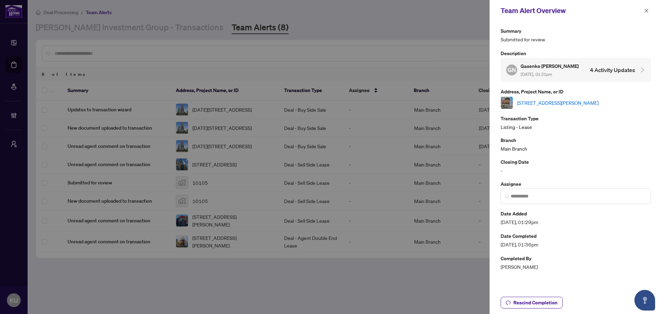
click at [644, 9] on button "button" at bounding box center [646, 11] width 9 height 8
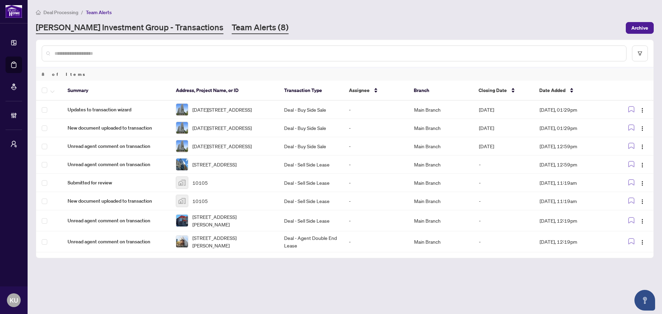
click at [141, 28] on link "[PERSON_NAME] Investment Group - Transactions" at bounding box center [129, 28] width 187 height 12
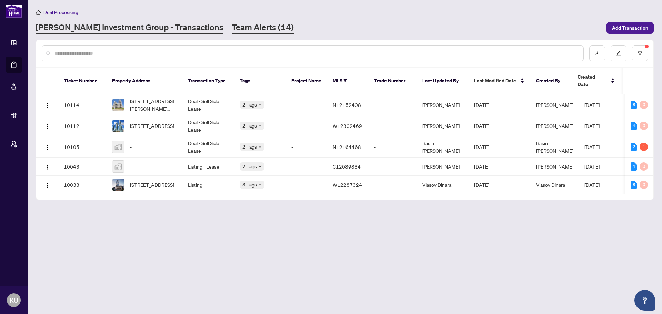
click at [233, 28] on link "Team Alerts (14)" at bounding box center [263, 28] width 62 height 12
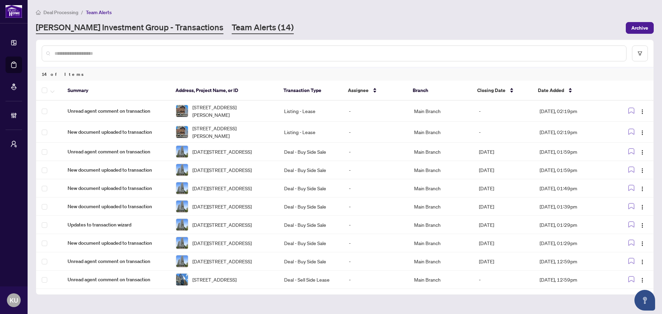
click at [125, 26] on link "[PERSON_NAME] Investment Group - Transactions" at bounding box center [129, 28] width 187 height 12
